Goal: Check status: Check status

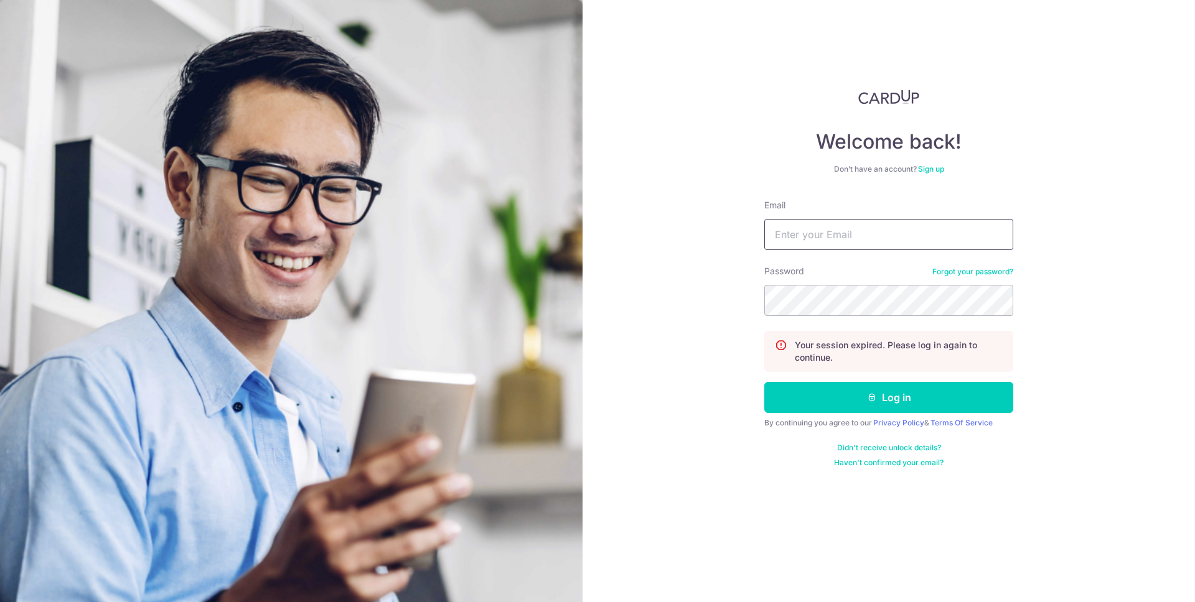
click at [817, 228] on input "Email" at bounding box center [888, 234] width 249 height 31
type input "h"
type input "ki"
type input "[EMAIL_ADDRESS][DOMAIN_NAME]"
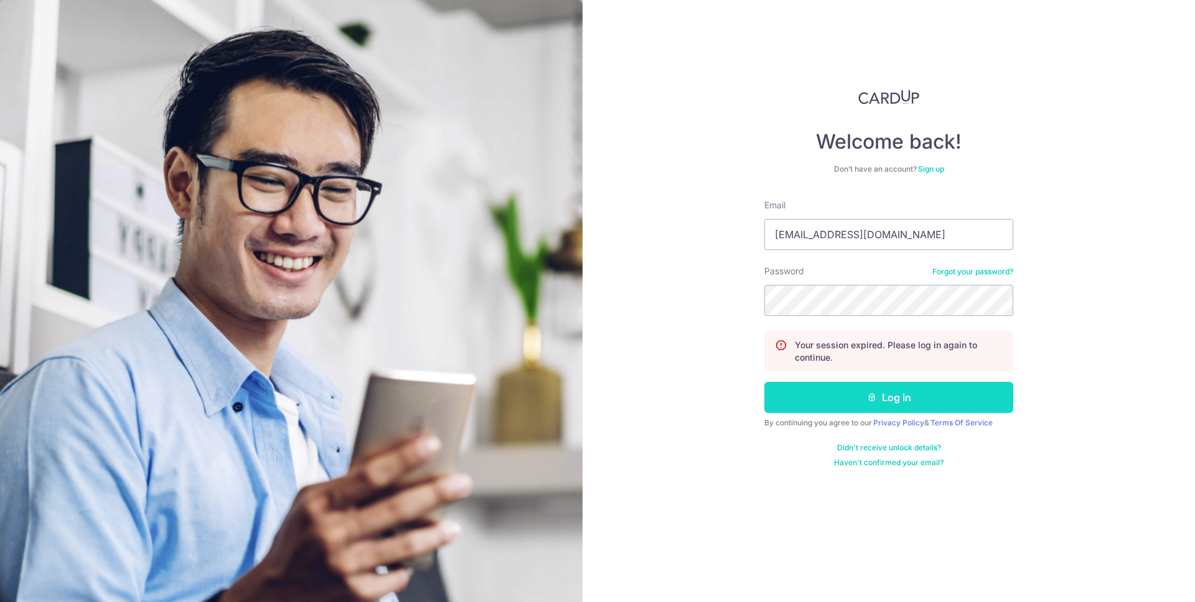
click at [856, 403] on button "Log in" at bounding box center [888, 397] width 249 height 31
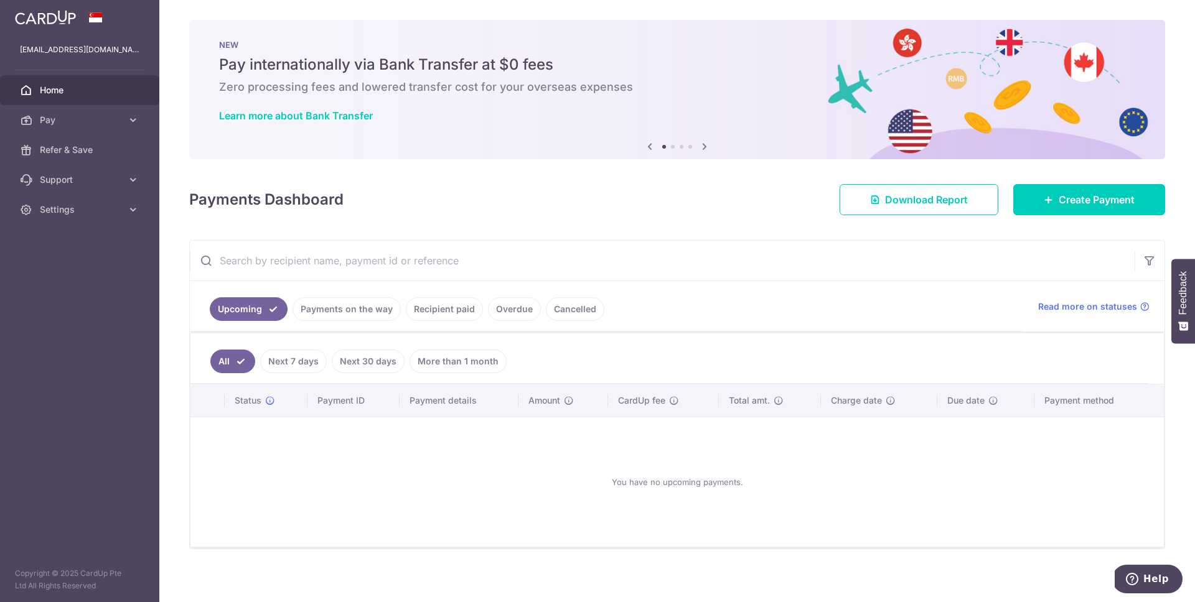
click at [436, 314] on link "Recipient paid" at bounding box center [444, 309] width 77 height 24
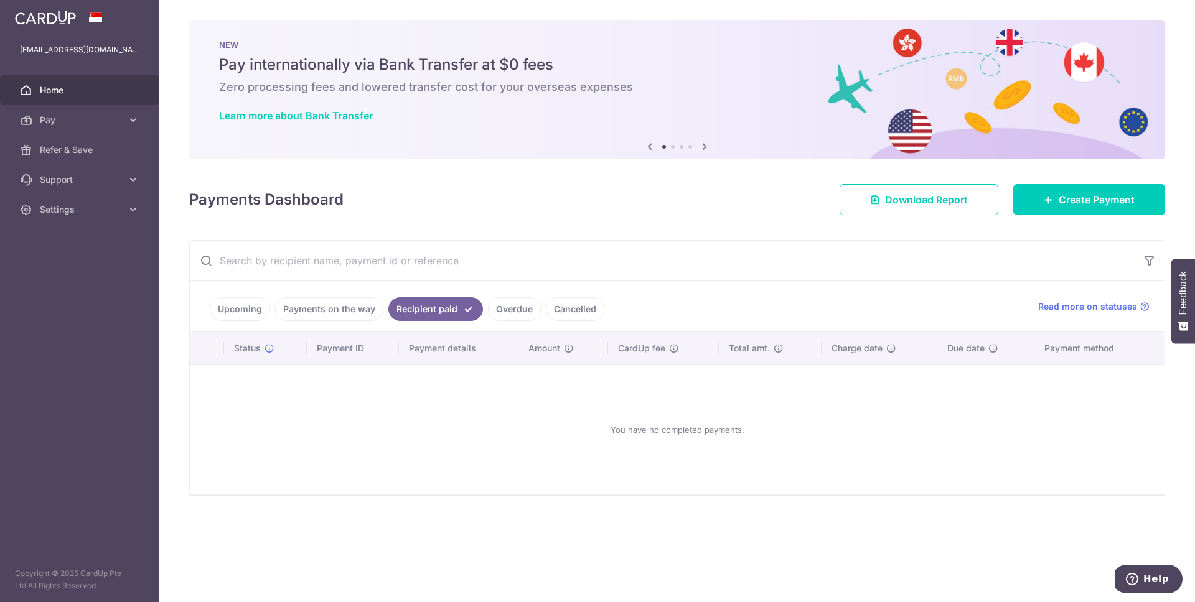
click at [336, 310] on link "Payments on the way" at bounding box center [329, 309] width 108 height 24
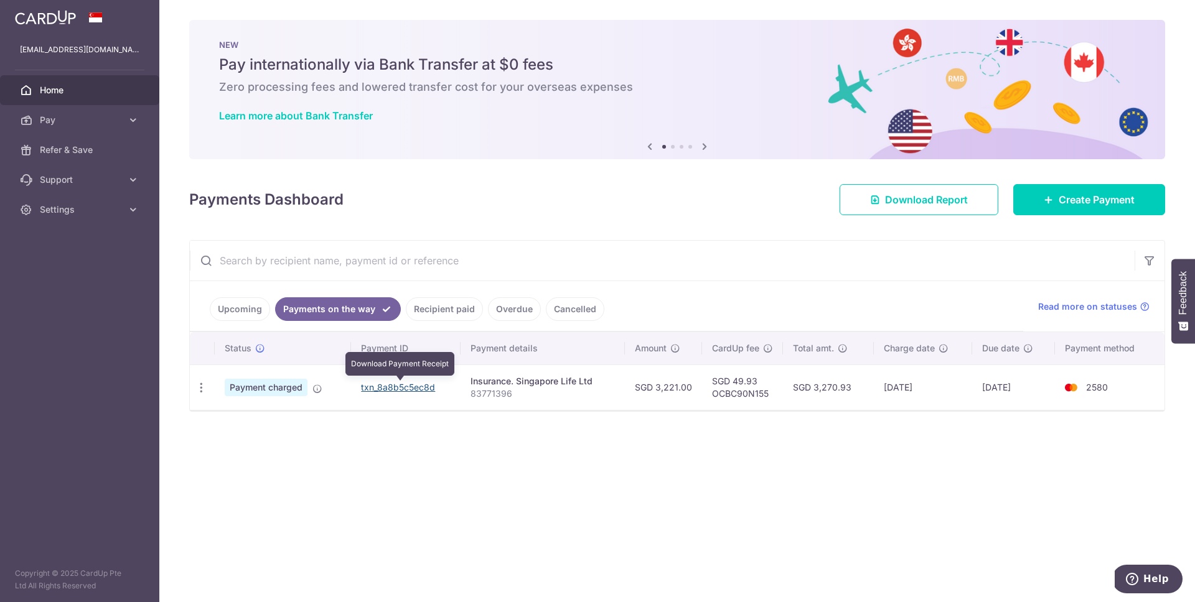
click at [373, 386] on link "txn_8a8b5c5ec8d" at bounding box center [398, 387] width 74 height 11
click at [35, 16] on img at bounding box center [45, 17] width 61 height 15
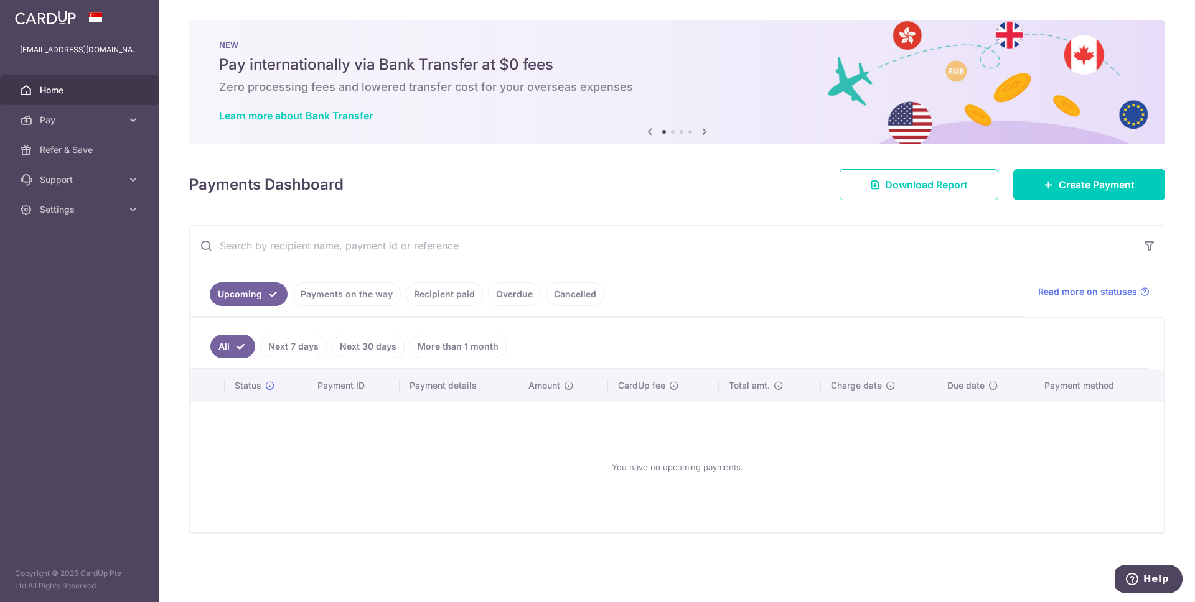
click at [785, 207] on div "× Pause Schedule Pause all future payments in this series Pause just this one p…" at bounding box center [677, 301] width 1036 height 602
